Goal: Complete application form

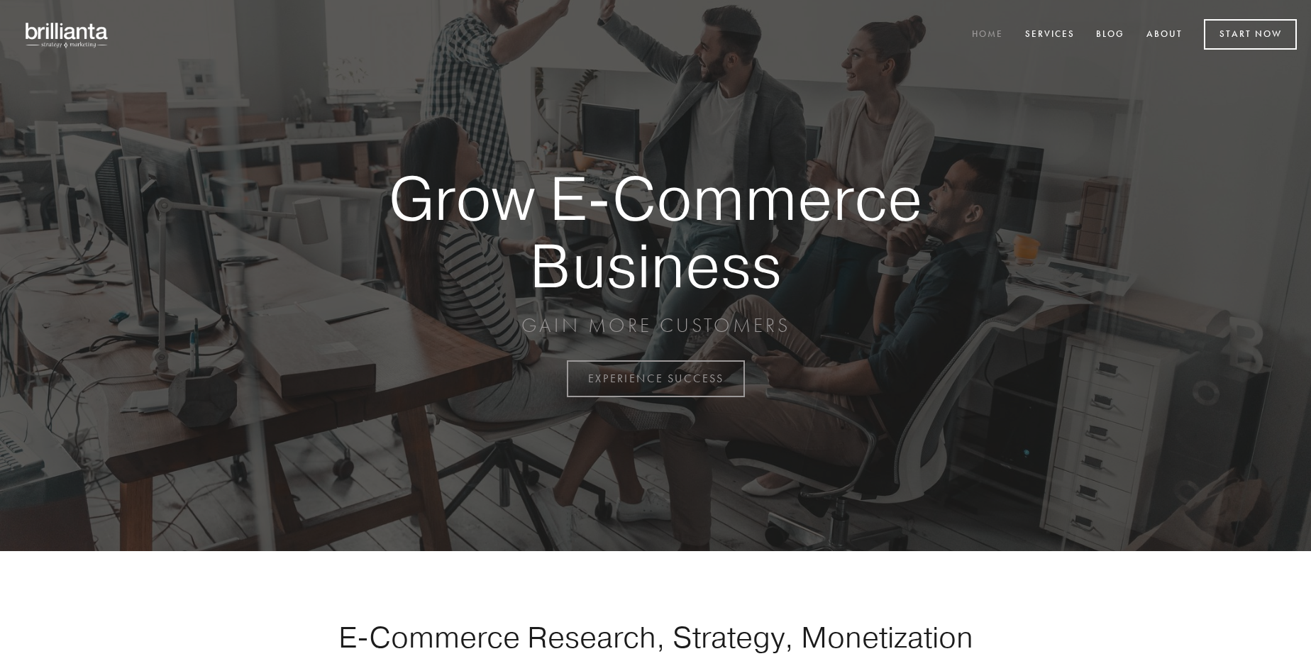
scroll to position [3718, 0]
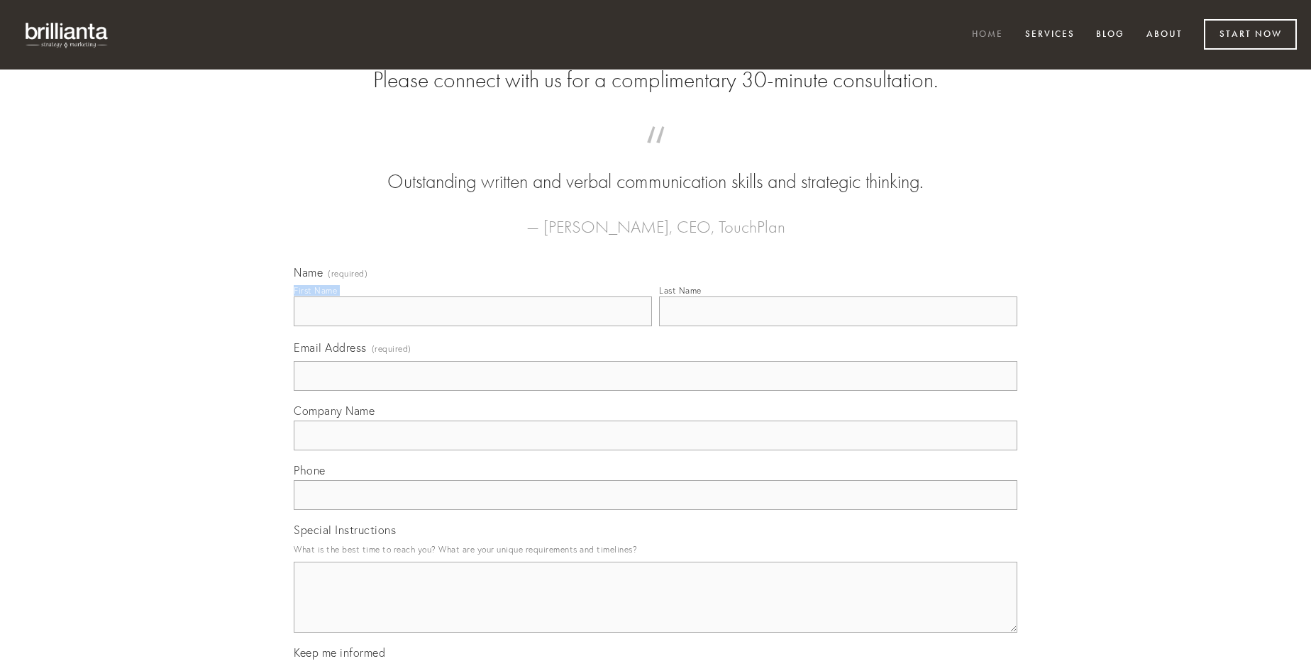
type input "[PERSON_NAME]"
click at [838, 326] on input "Last Name" at bounding box center [838, 311] width 358 height 30
type input "[PERSON_NAME]"
click at [655, 391] on input "Email Address (required)" at bounding box center [655, 376] width 723 height 30
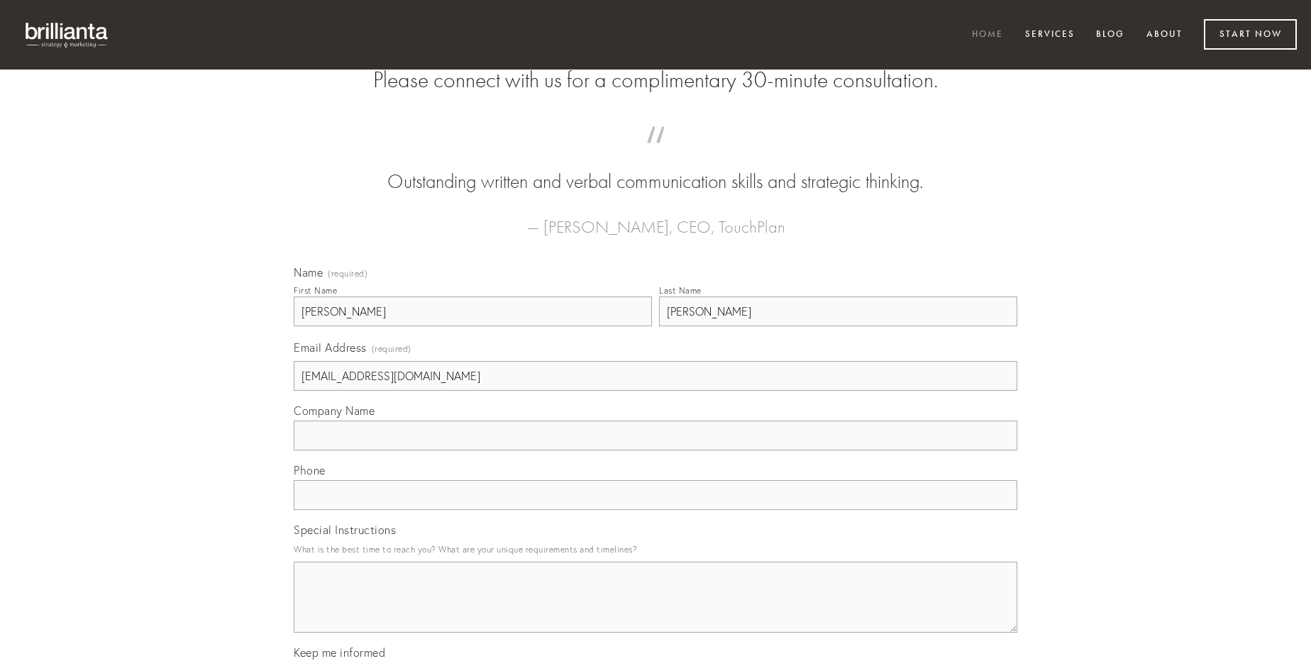
type input "[EMAIL_ADDRESS][DOMAIN_NAME]"
click at [655, 450] on input "Company Name" at bounding box center [655, 436] width 723 height 30
type input "umquam"
click at [655, 510] on input "text" at bounding box center [655, 495] width 723 height 30
click at [655, 610] on textarea "Special Instructions" at bounding box center [655, 597] width 723 height 71
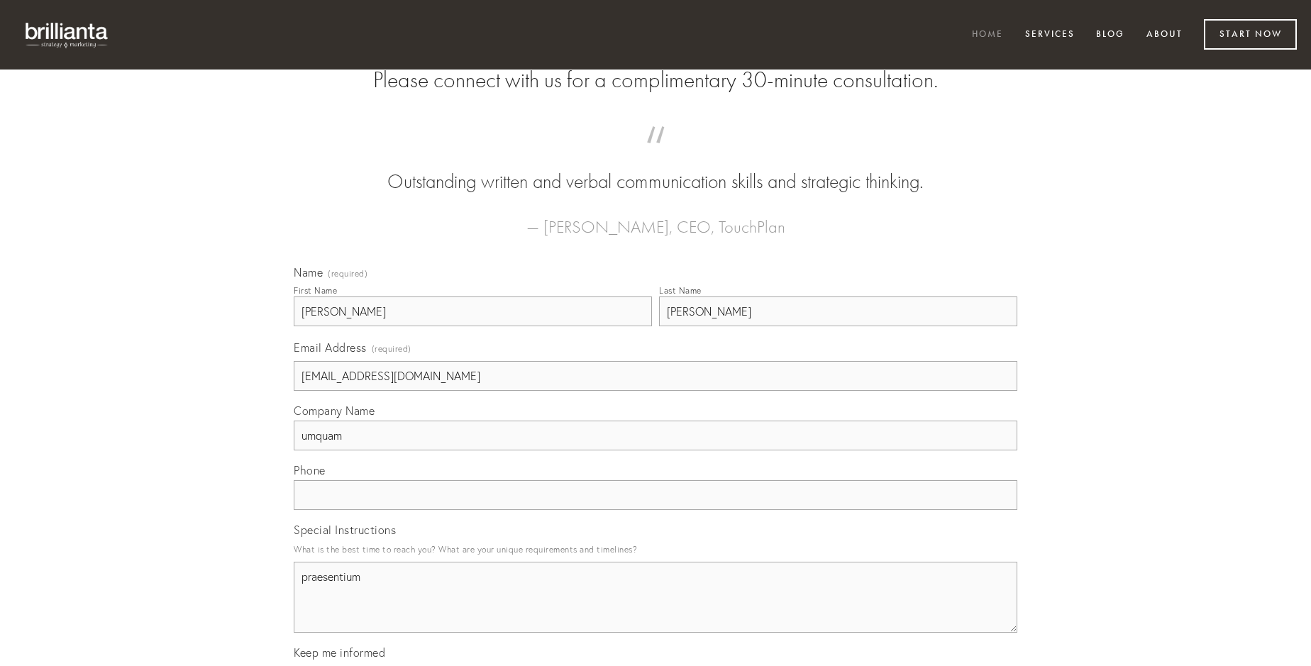
type textarea "praesentium"
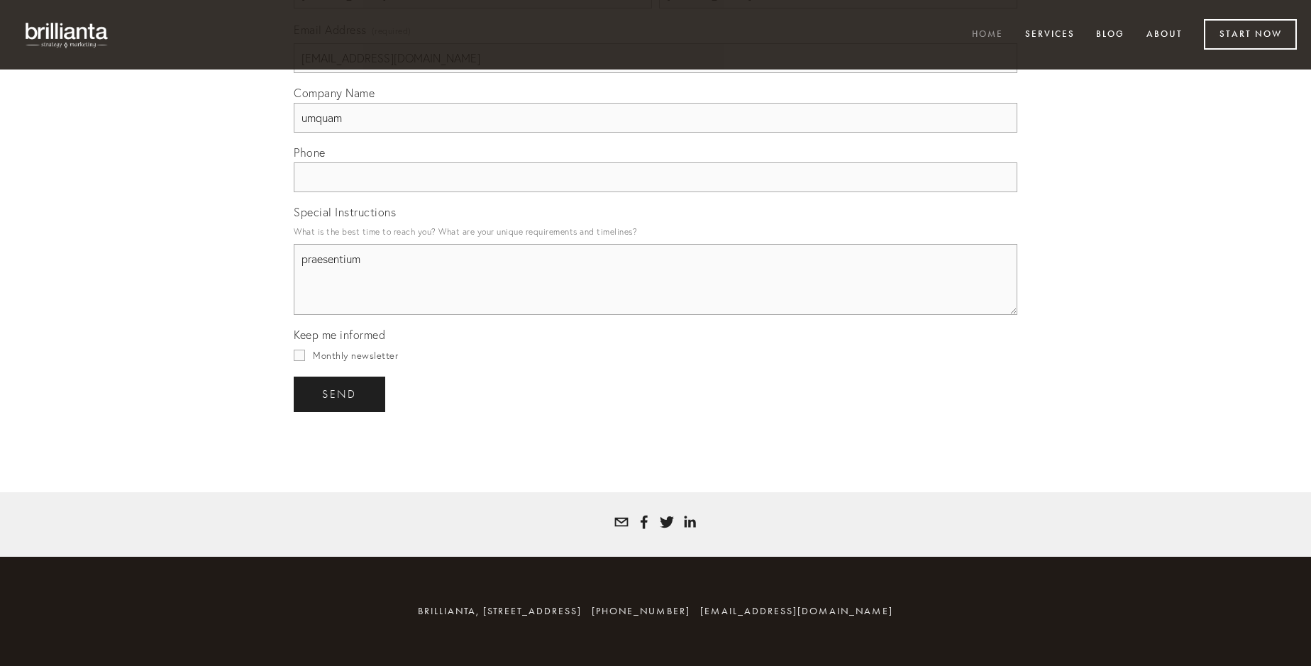
click at [340, 394] on span "send" at bounding box center [339, 394] width 35 height 13
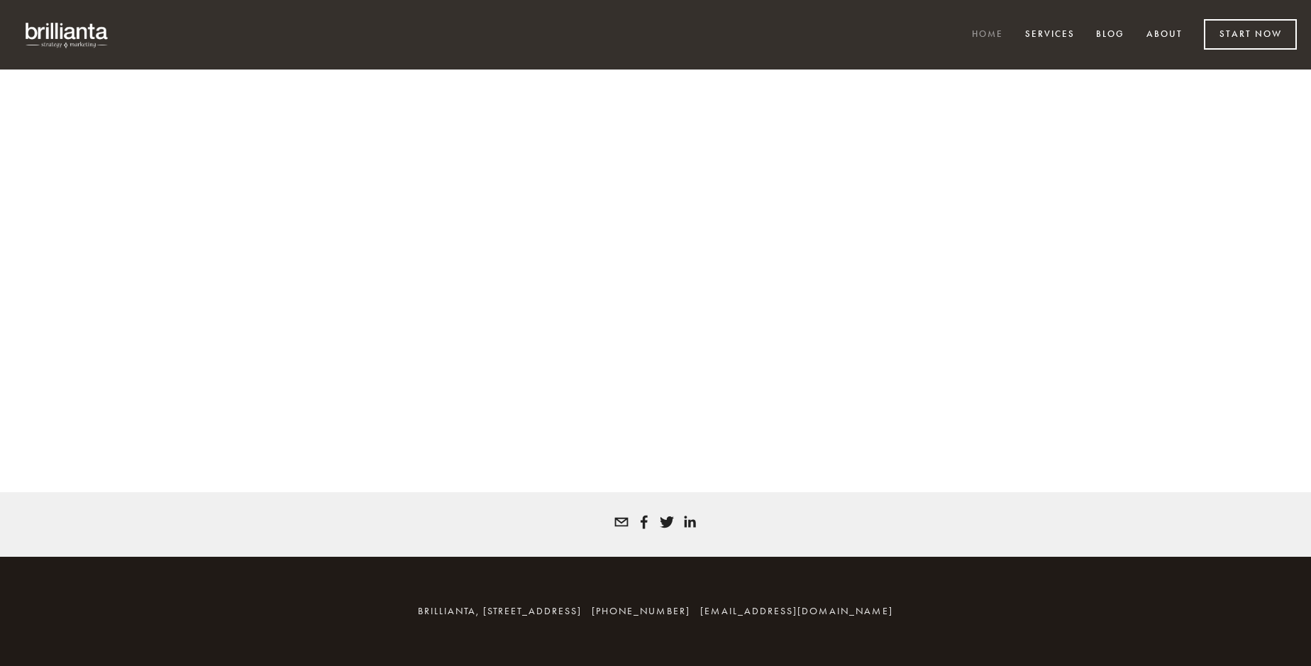
scroll to position [3699, 0]
